Goal: Task Accomplishment & Management: Use online tool/utility

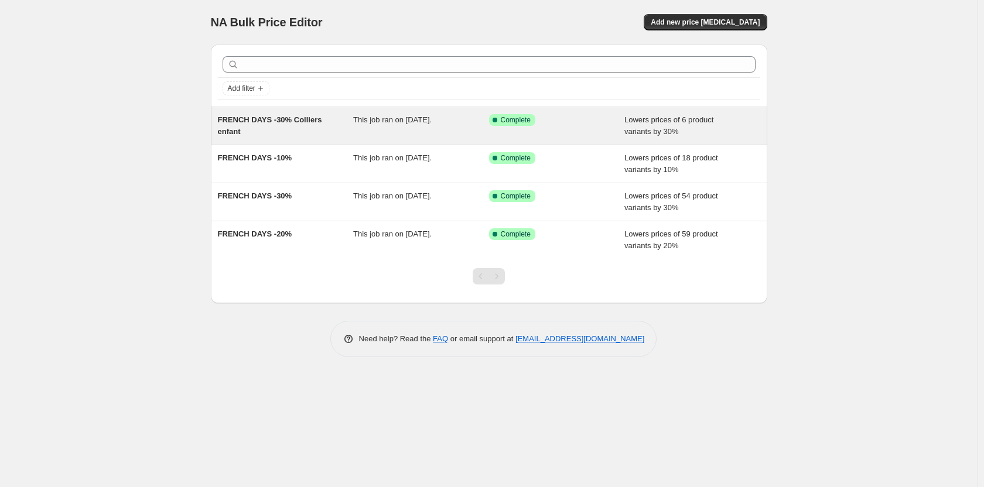
click at [525, 119] on span "Complete" at bounding box center [516, 119] width 30 height 9
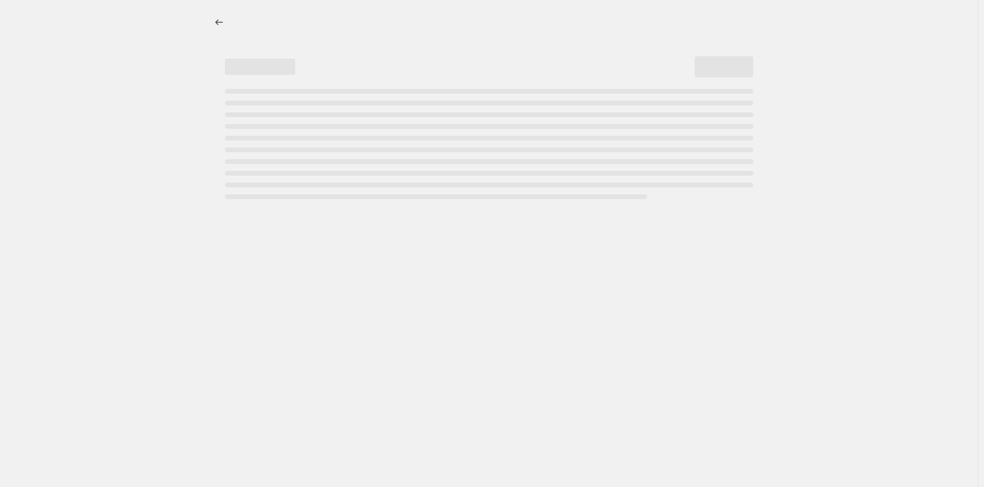
select select "percentage"
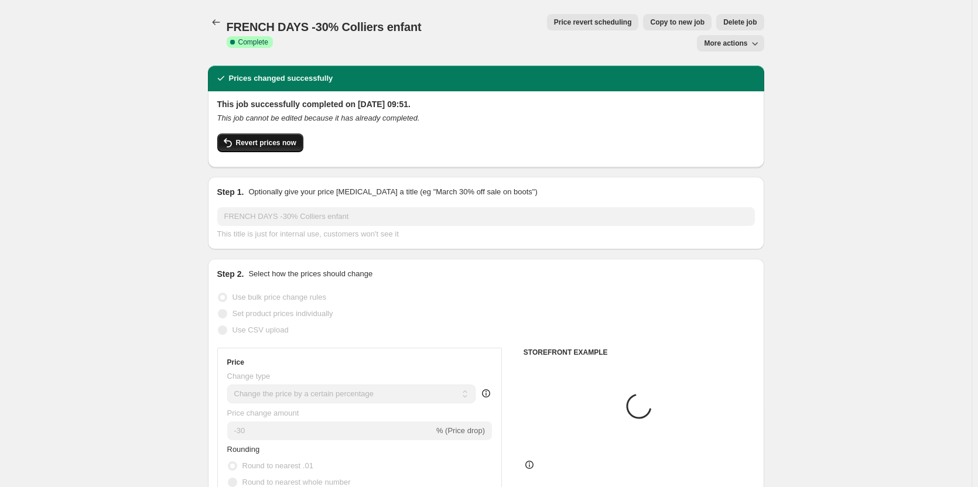
click at [284, 134] on button "Revert prices now" at bounding box center [260, 143] width 86 height 19
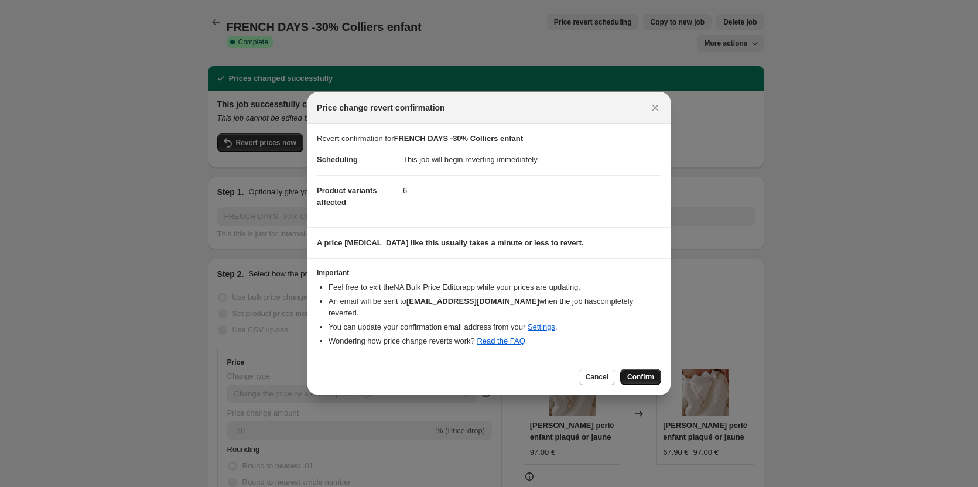
click at [646, 382] on button "Confirm" at bounding box center [640, 377] width 41 height 16
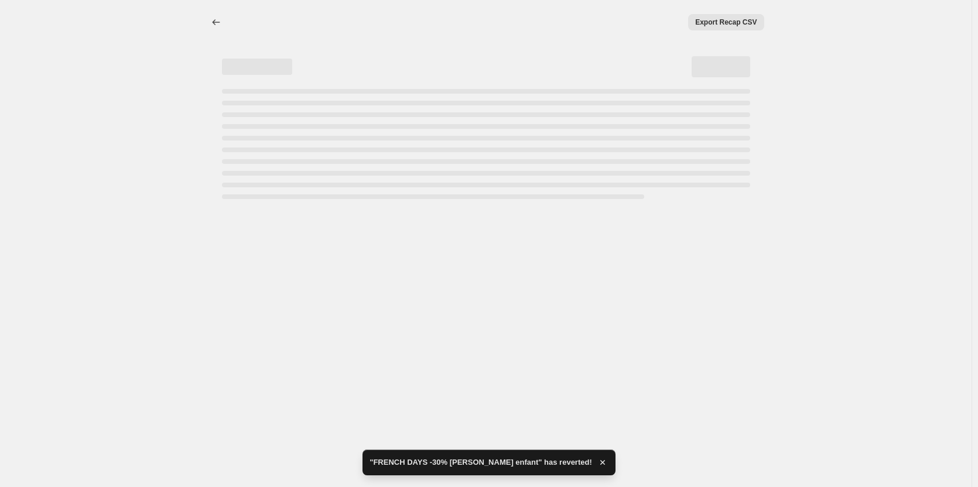
select select "percentage"
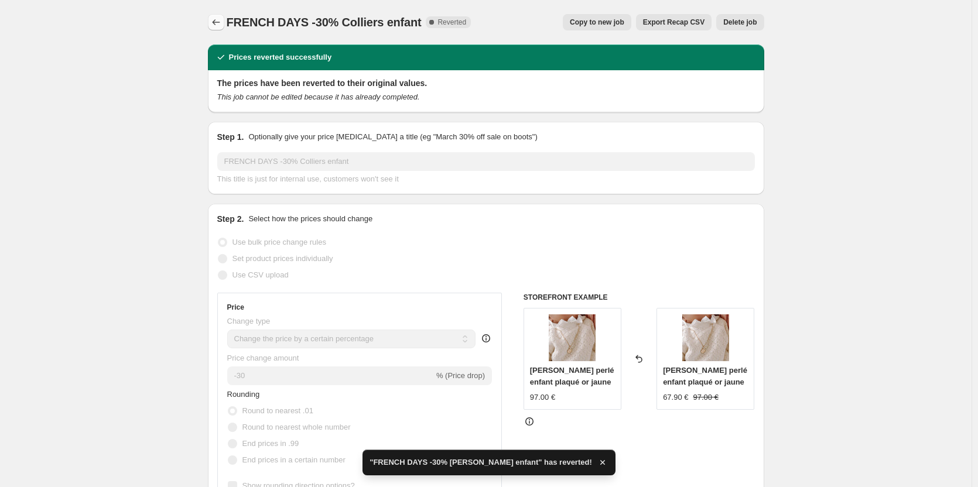
click at [222, 20] on icon "Price change jobs" at bounding box center [216, 22] width 12 height 12
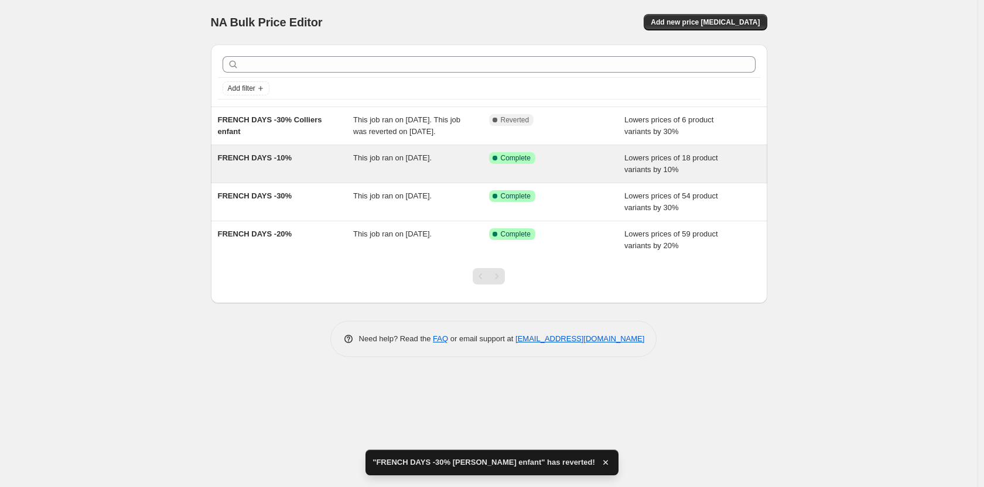
click at [462, 170] on div "This job ran on 24 septembre 2025." at bounding box center [421, 163] width 136 height 23
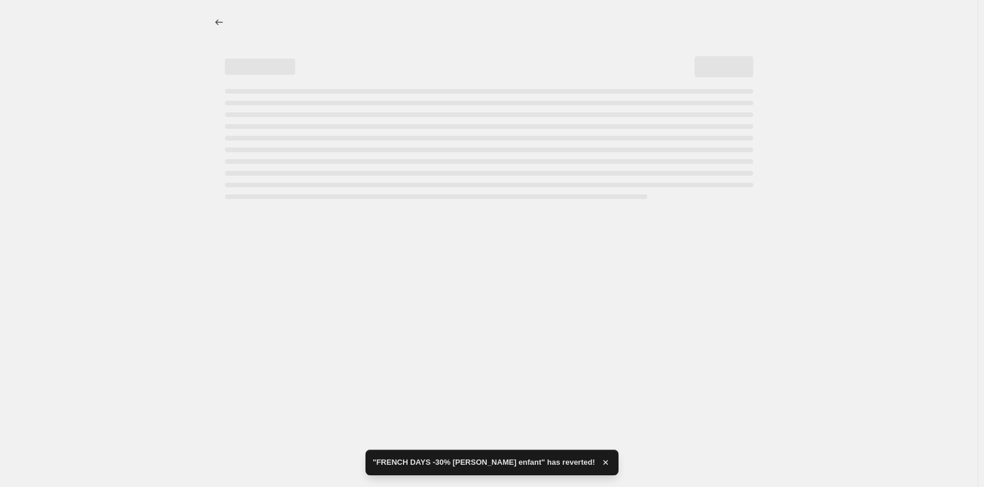
select select "percentage"
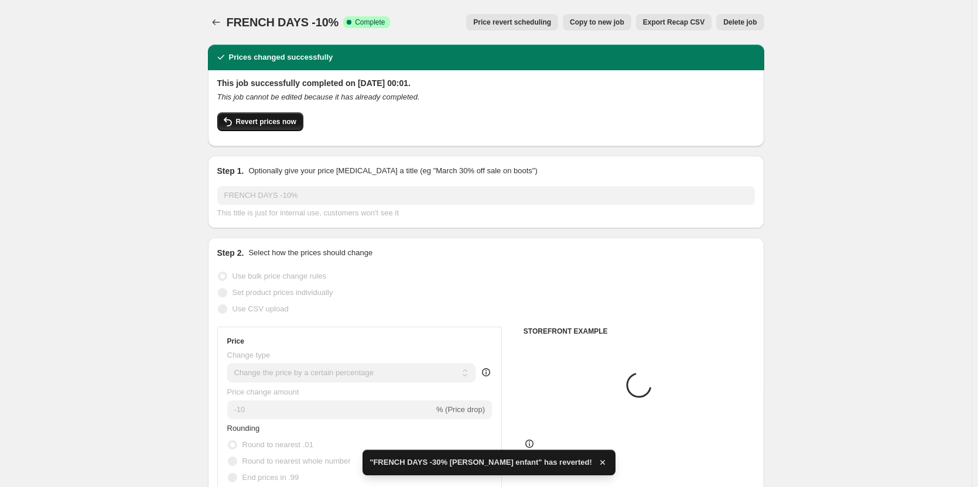
click at [269, 121] on span "Revert prices now" at bounding box center [266, 121] width 60 height 9
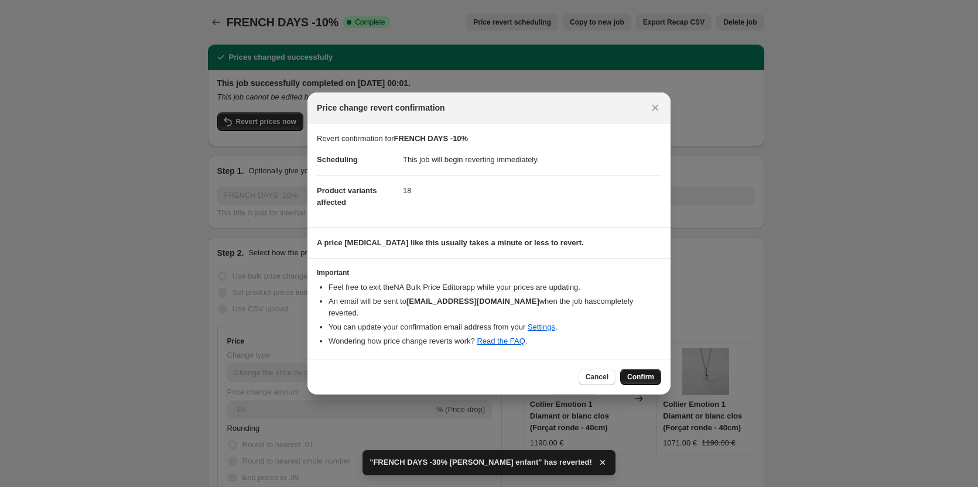
click at [645, 375] on span "Confirm" at bounding box center [640, 376] width 27 height 9
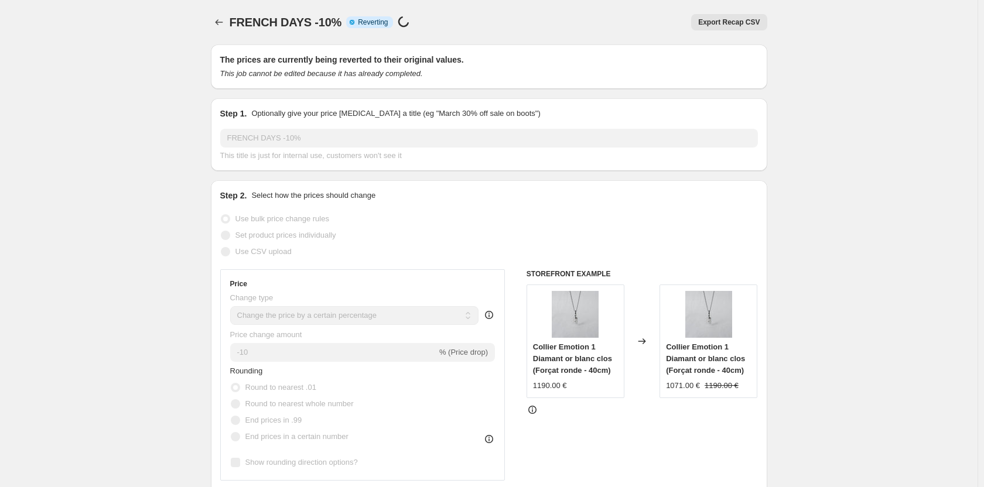
select select "percentage"
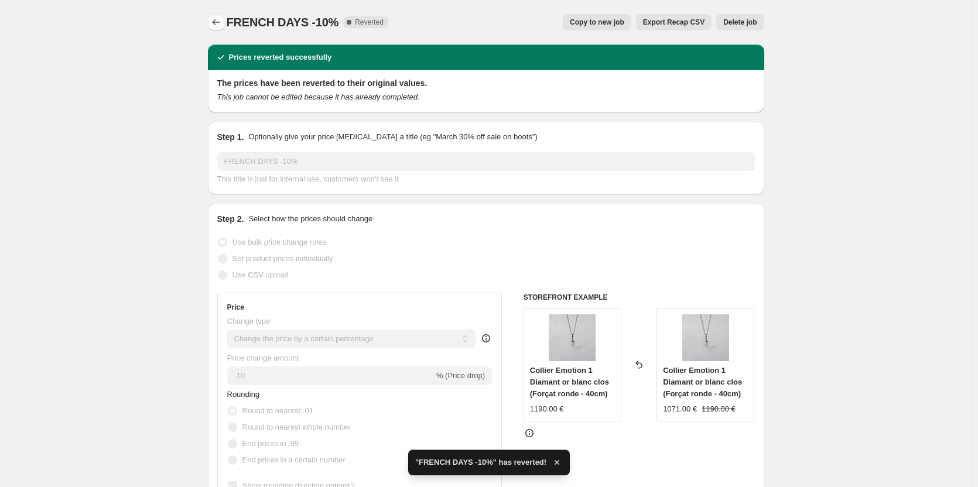
click at [219, 25] on icon "Price change jobs" at bounding box center [216, 22] width 12 height 12
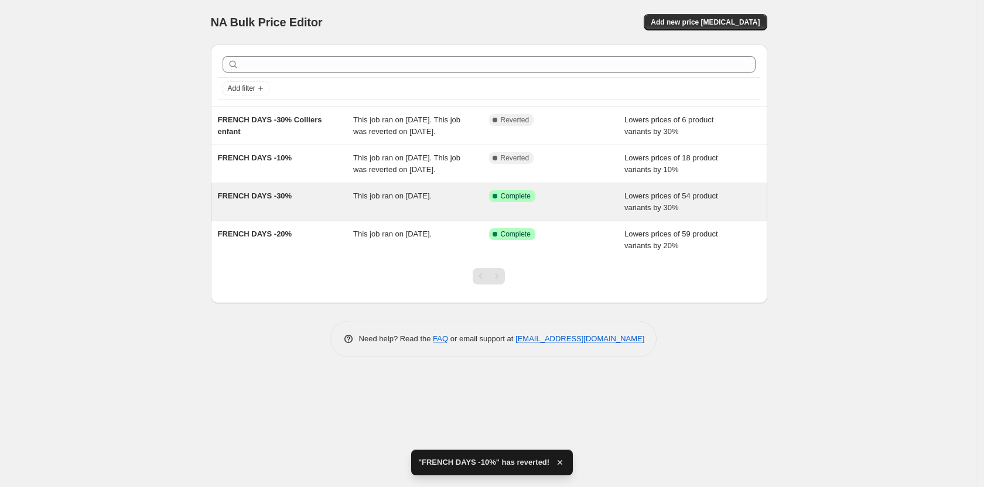
click at [523, 214] on div "Success Complete Complete" at bounding box center [557, 201] width 136 height 23
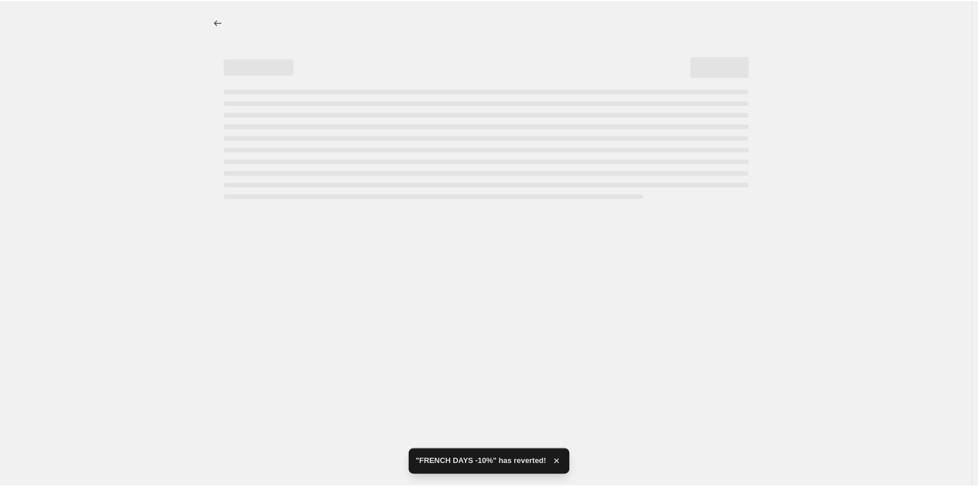
select select "percentage"
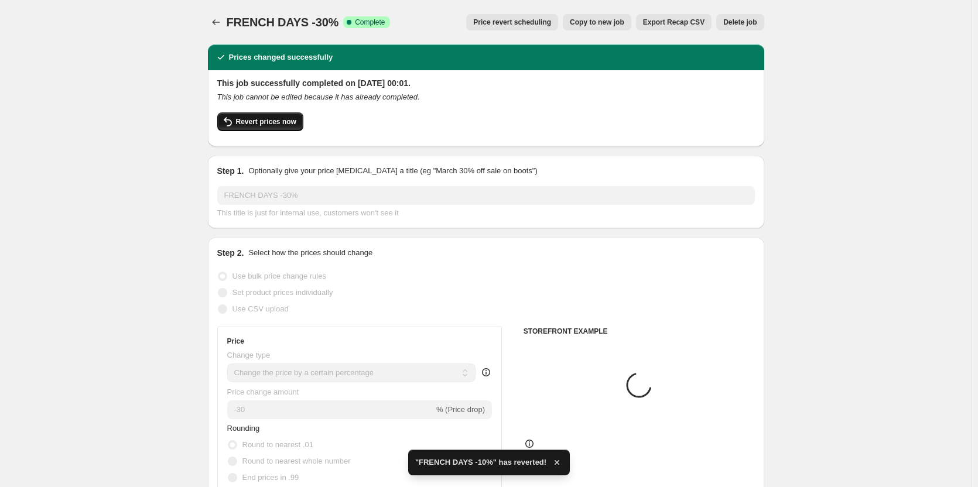
click at [282, 129] on button "Revert prices now" at bounding box center [260, 121] width 86 height 19
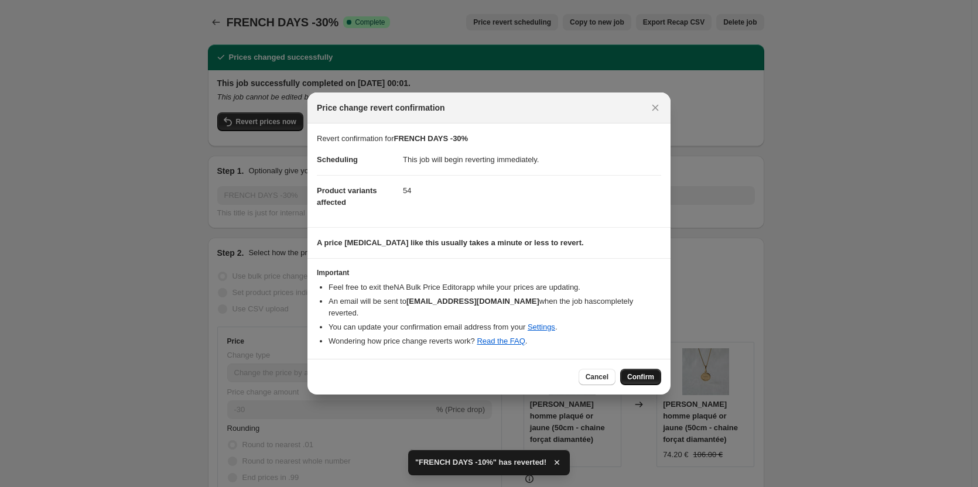
click at [643, 375] on span "Confirm" at bounding box center [640, 376] width 27 height 9
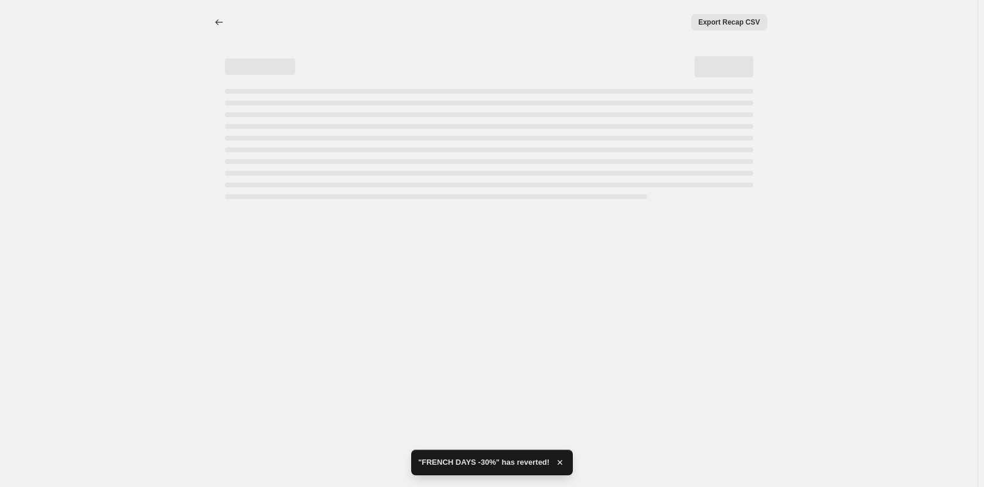
select select "percentage"
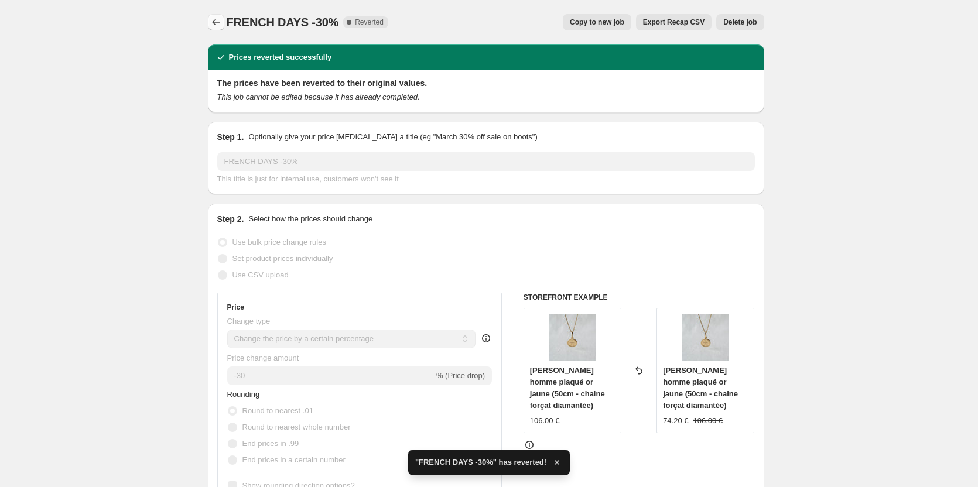
click at [217, 22] on icon "Price change jobs" at bounding box center [216, 22] width 12 height 12
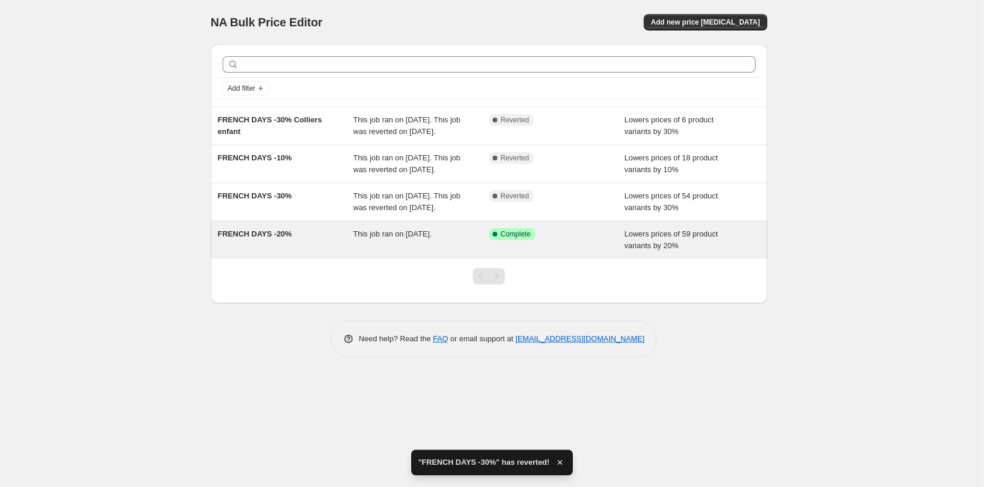
click at [380, 252] on div "This job ran on 24 septembre 2025." at bounding box center [421, 239] width 136 height 23
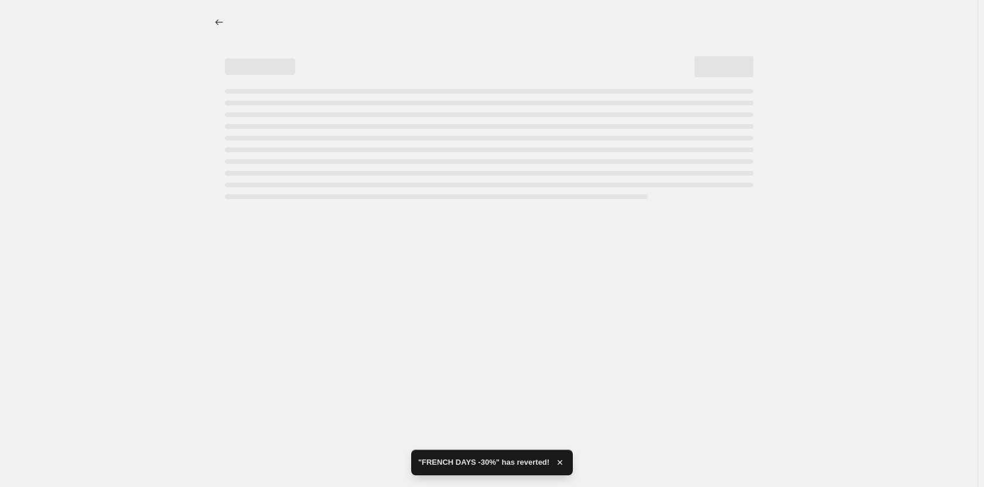
select select "percentage"
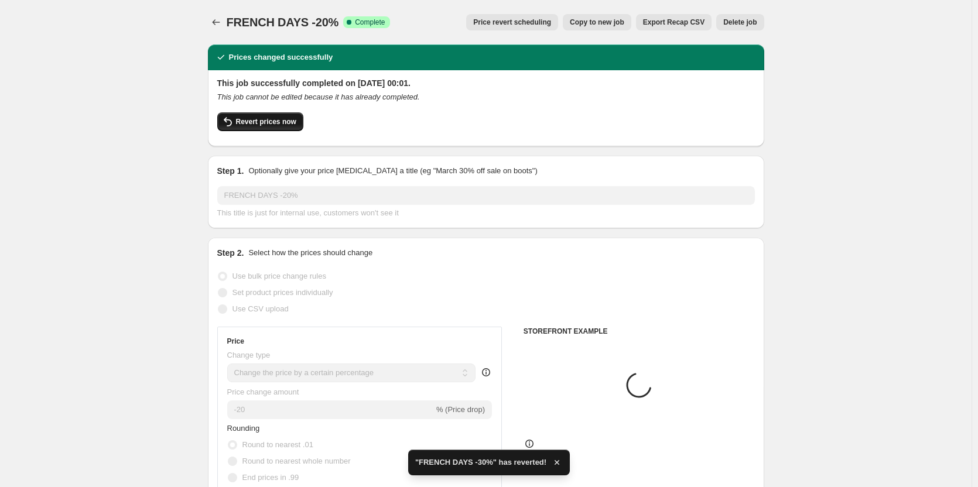
click at [275, 126] on button "Revert prices now" at bounding box center [260, 121] width 86 height 19
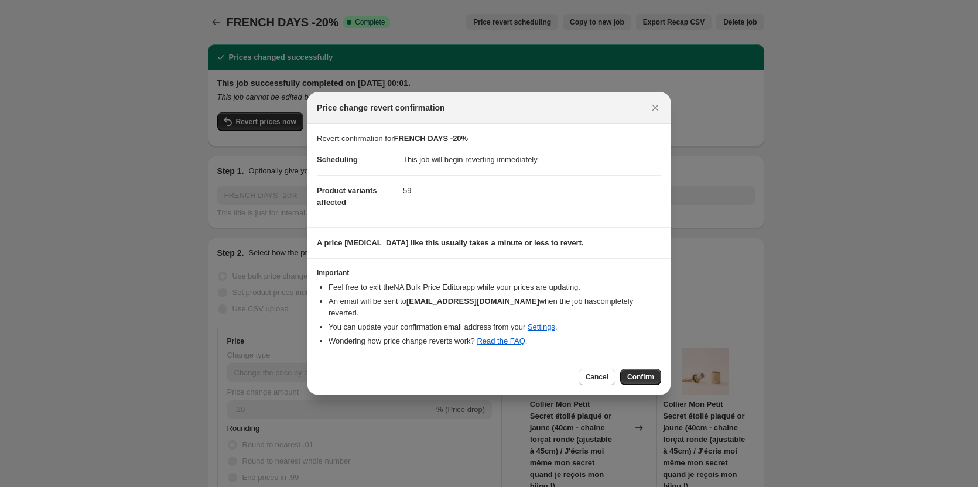
click at [635, 375] on span "Confirm" at bounding box center [640, 376] width 27 height 9
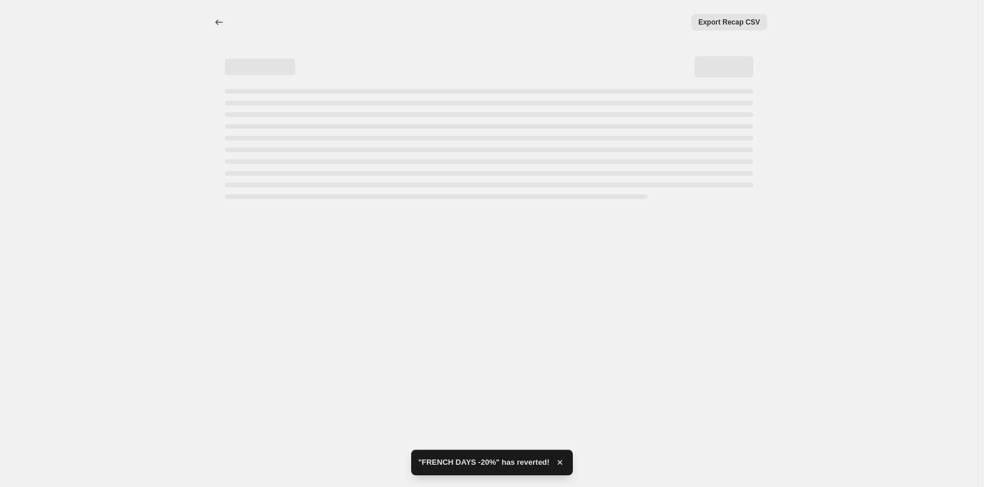
select select "percentage"
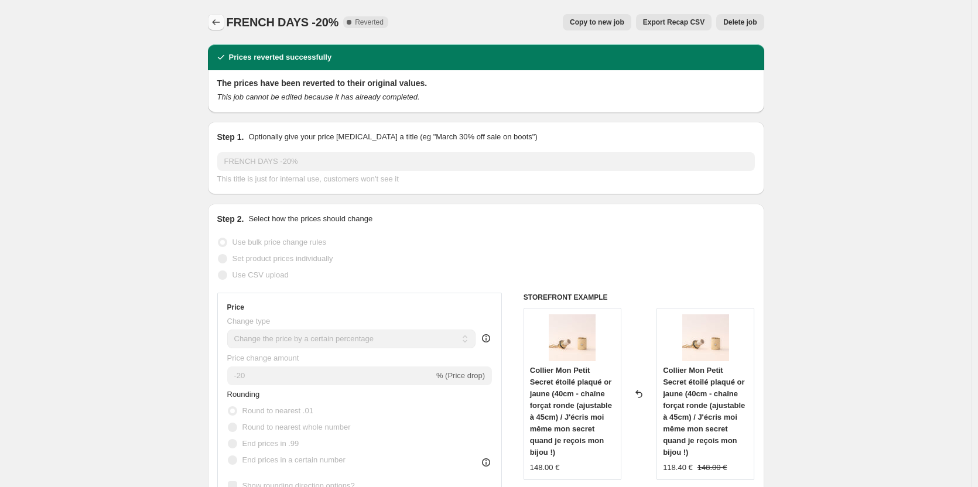
click at [220, 20] on icon "Price change jobs" at bounding box center [216, 22] width 12 height 12
